Goal: Task Accomplishment & Management: Use online tool/utility

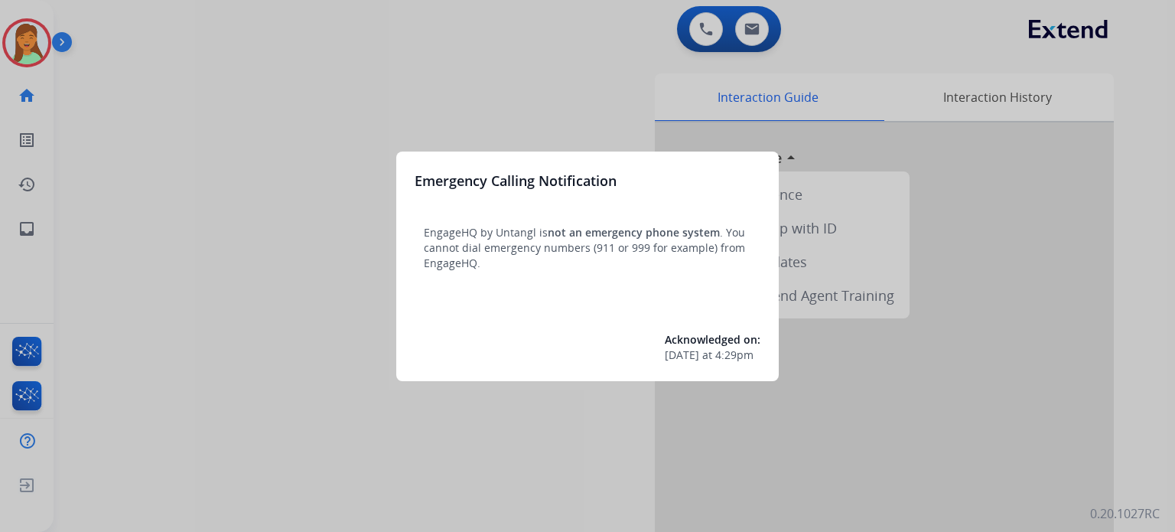
click at [502, 434] on div at bounding box center [587, 266] width 1175 height 532
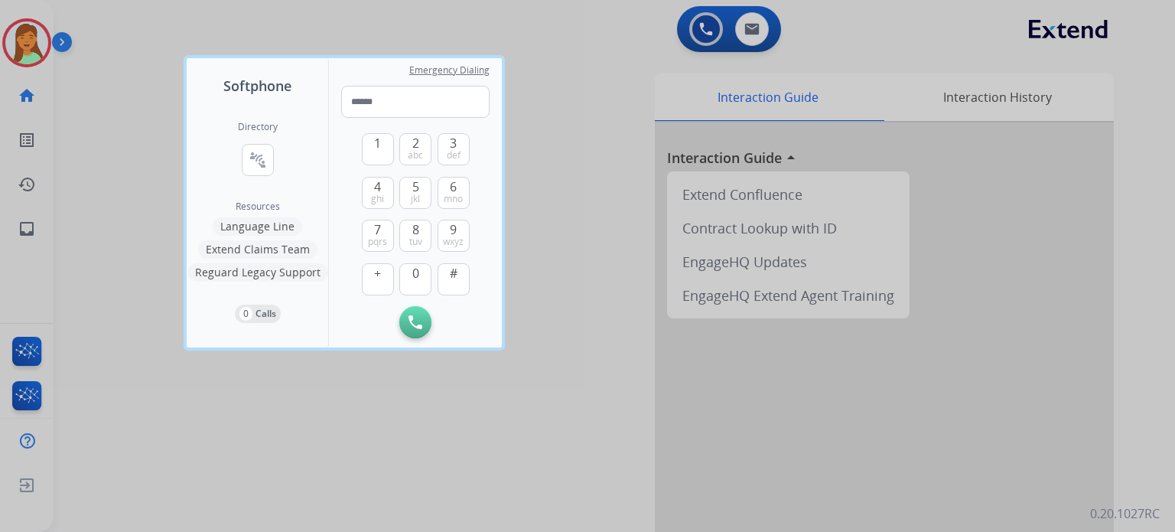
click at [498, 429] on div at bounding box center [587, 266] width 1175 height 532
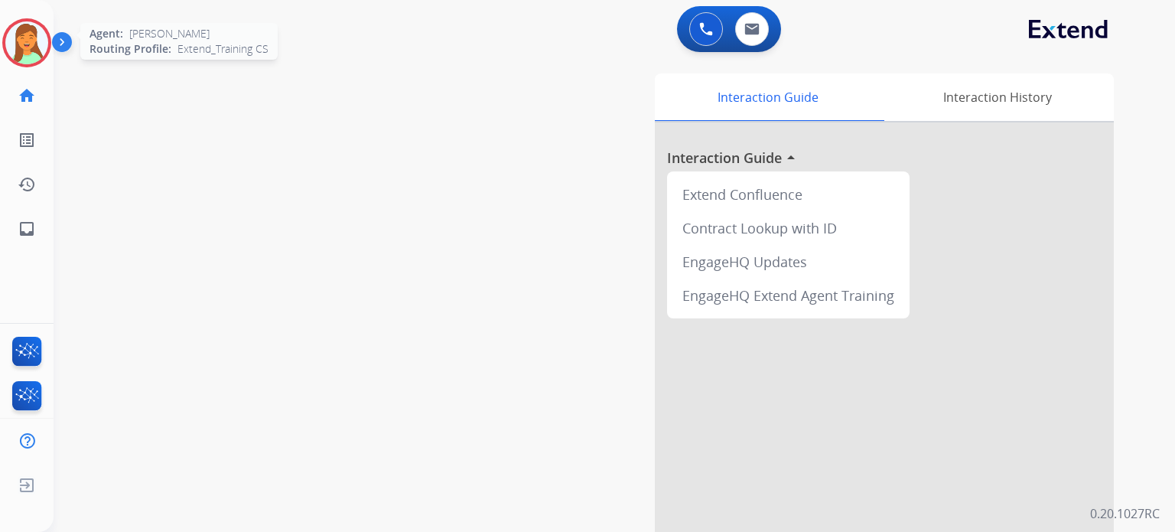
drag, startPoint x: 24, startPoint y: 50, endPoint x: 50, endPoint y: 57, distance: 26.4
click at [26, 50] on img at bounding box center [26, 42] width 43 height 43
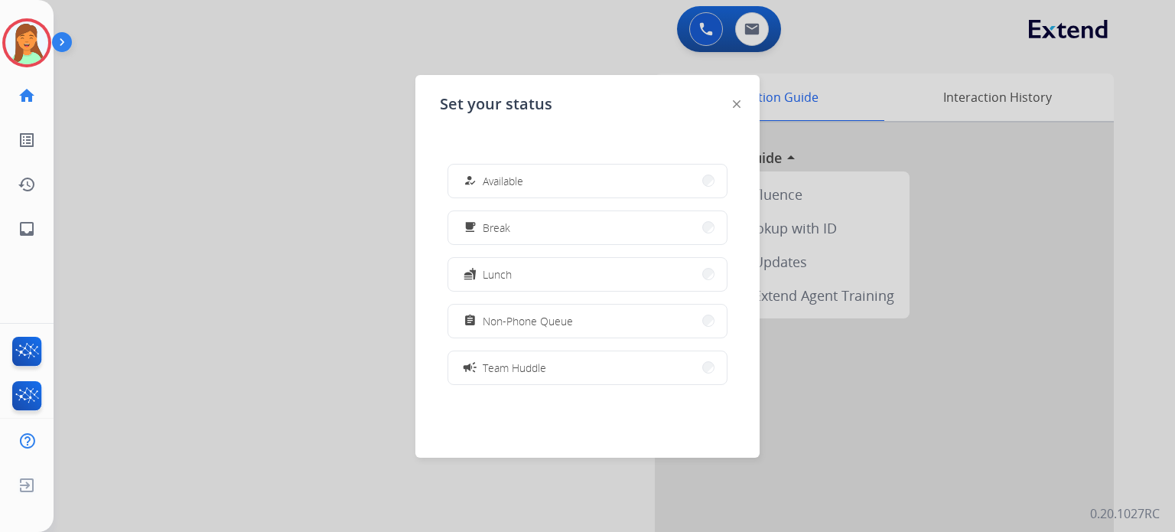
drag, startPoint x: 502, startPoint y: 329, endPoint x: 530, endPoint y: 336, distance: 28.4
click at [504, 330] on button "assignment Non-Phone Queue" at bounding box center [587, 321] width 279 height 33
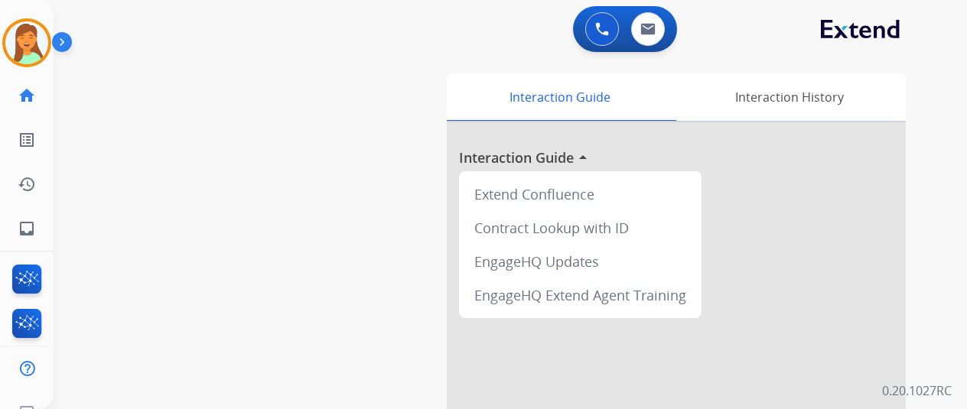
click at [403, 187] on div "swap_horiz Break voice bridge close_fullscreen Connect 3-Way Call merge_type Se…" at bounding box center [492, 374] width 877 height 638
click at [24, 283] on img at bounding box center [27, 282] width 36 height 35
